Goal: Navigation & Orientation: Go to known website

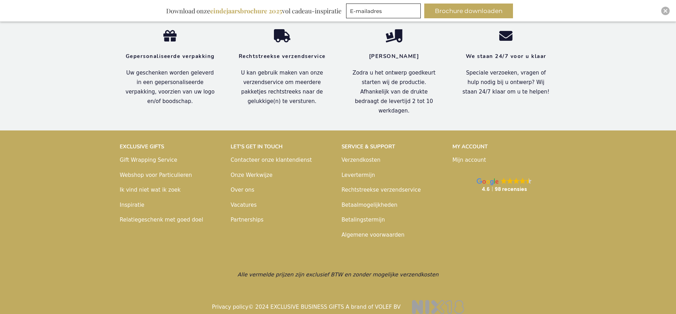
scroll to position [0, 70]
